Goal: Information Seeking & Learning: Find specific page/section

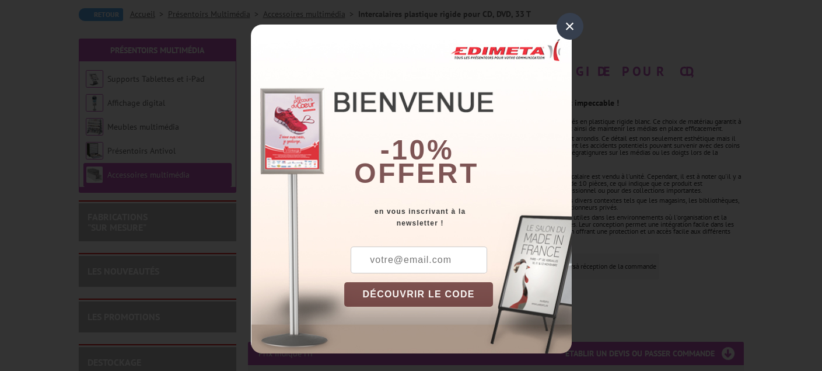
scroll to position [117, 0]
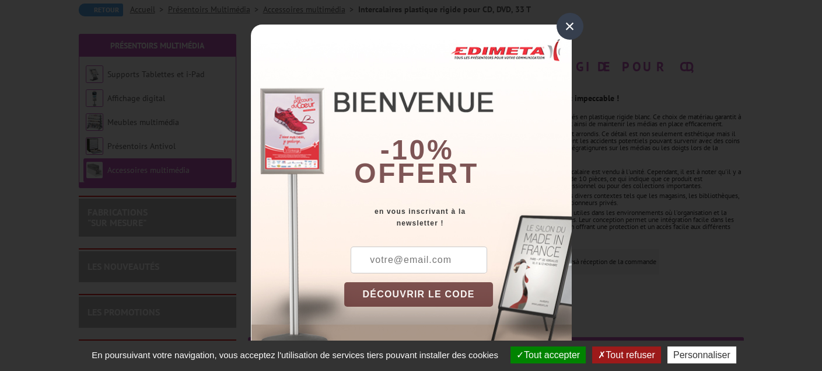
click at [571, 23] on div "×" at bounding box center [570, 26] width 27 height 27
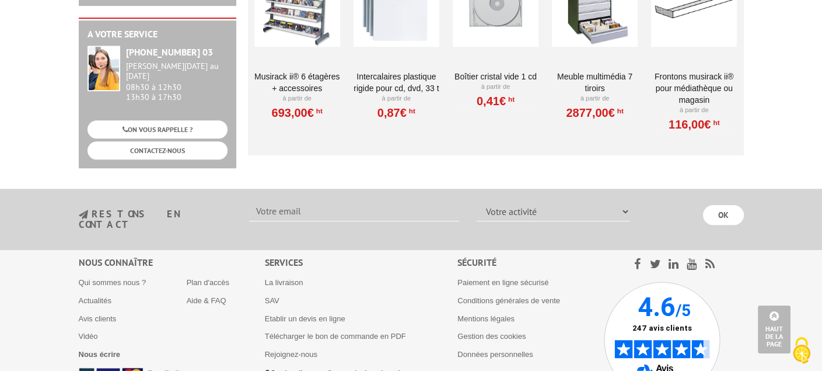
scroll to position [1230, 0]
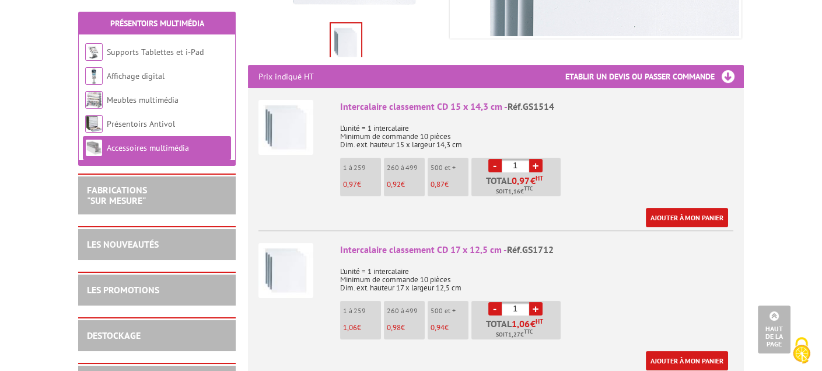
scroll to position [409, 0]
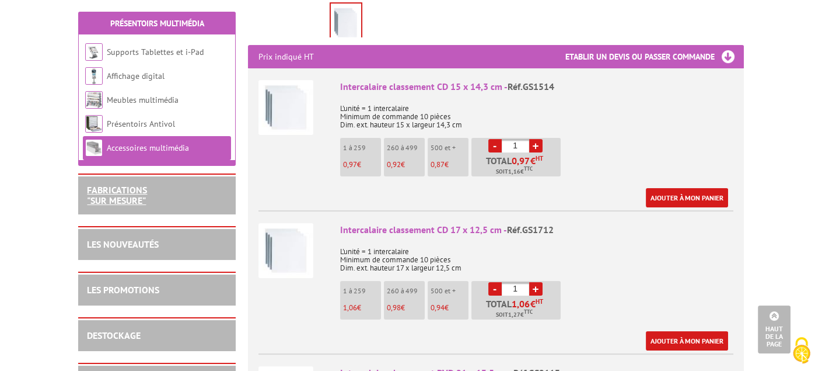
click at [98, 197] on link "FABRICATIONS "Sur Mesure"" at bounding box center [117, 195] width 60 height 22
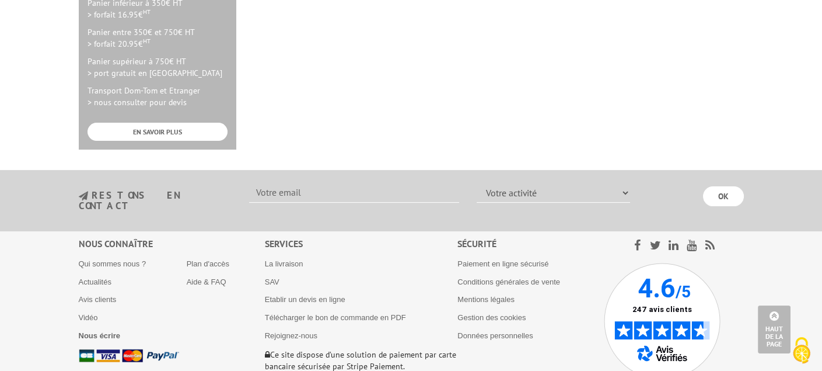
scroll to position [536, 0]
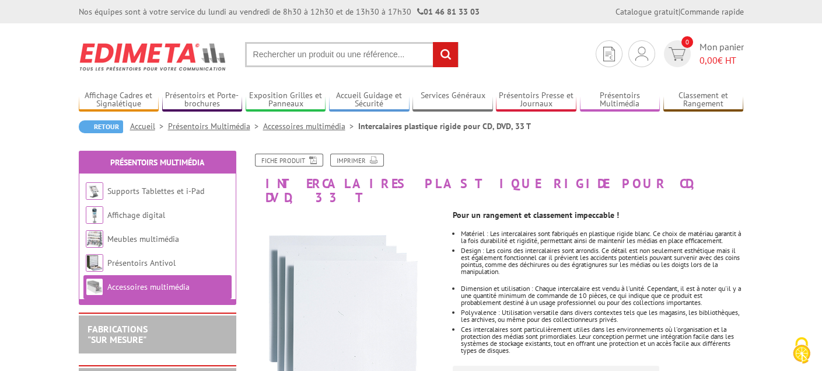
click at [249, 50] on input "text" at bounding box center [352, 54] width 214 height 25
type input "intercalaires pour bd"
click at [445, 54] on input "rechercher" at bounding box center [445, 54] width 25 height 25
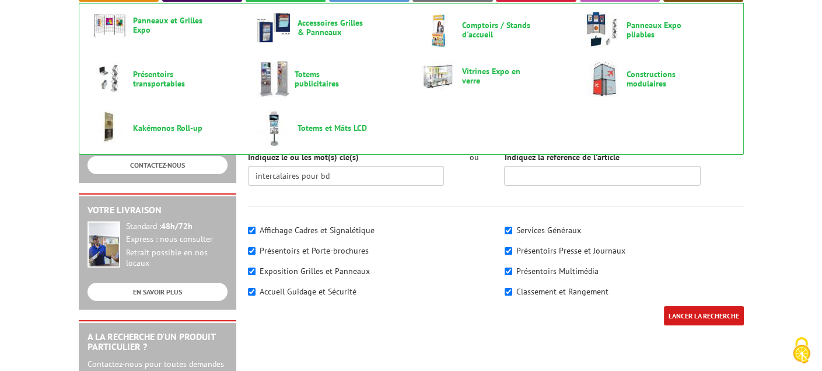
scroll to position [117, 0]
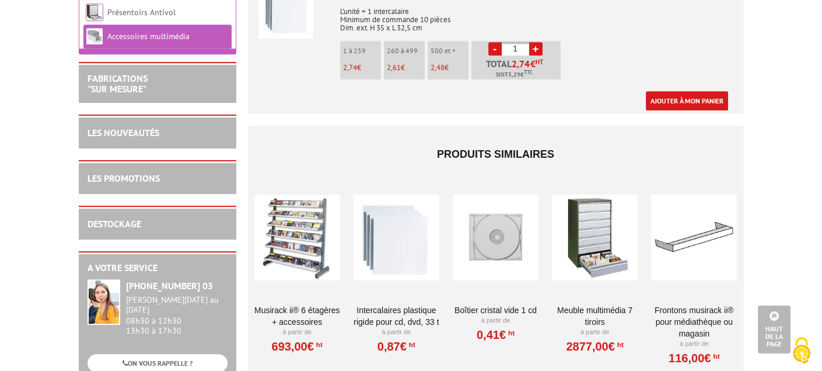
scroll to position [992, 0]
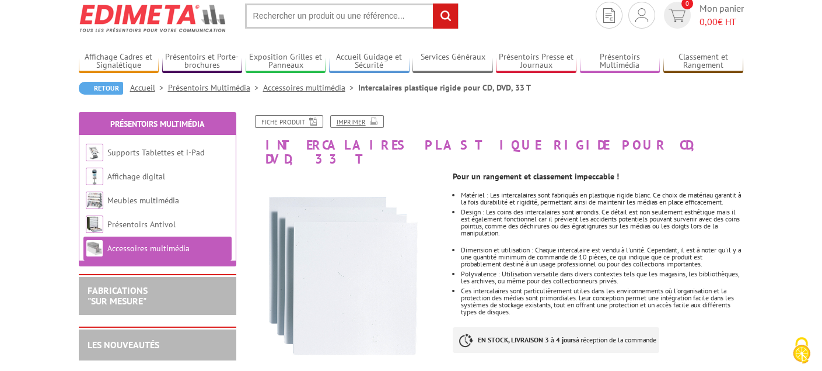
scroll to position [58, 0]
